Goal: Find specific page/section: Find specific page/section

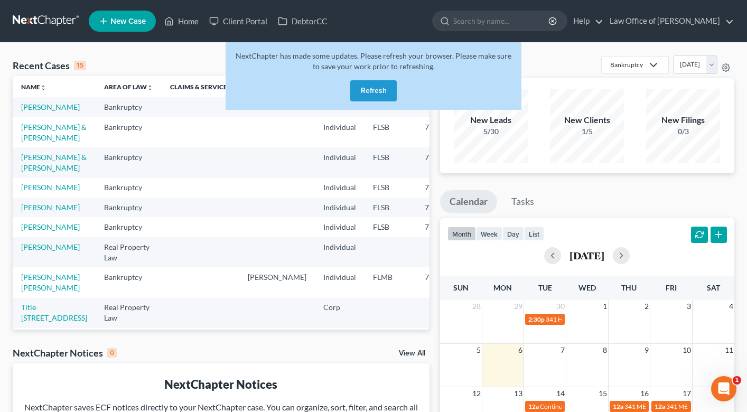
click at [376, 89] on button "Refresh" at bounding box center [373, 90] width 46 height 21
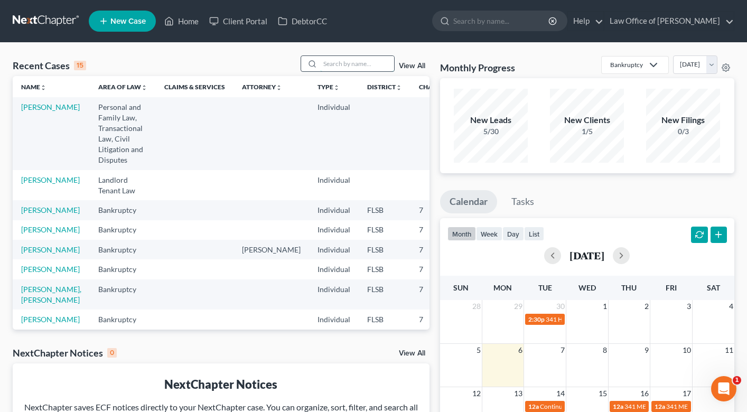
click at [352, 70] on input "search" at bounding box center [357, 63] width 74 height 15
type input "[PERSON_NAME]"
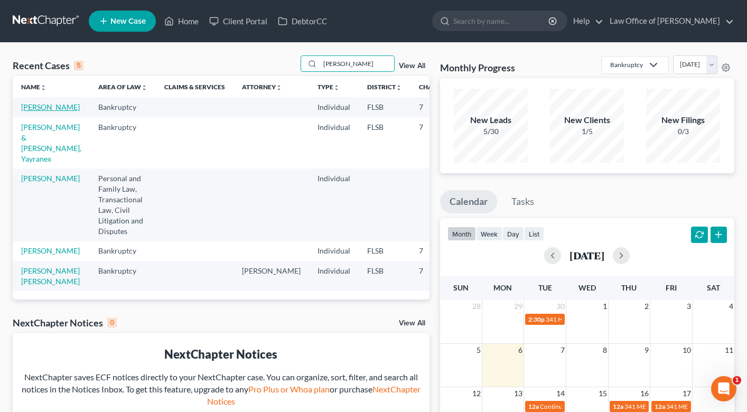
click at [35, 111] on link "[PERSON_NAME]" at bounding box center [50, 106] width 59 height 9
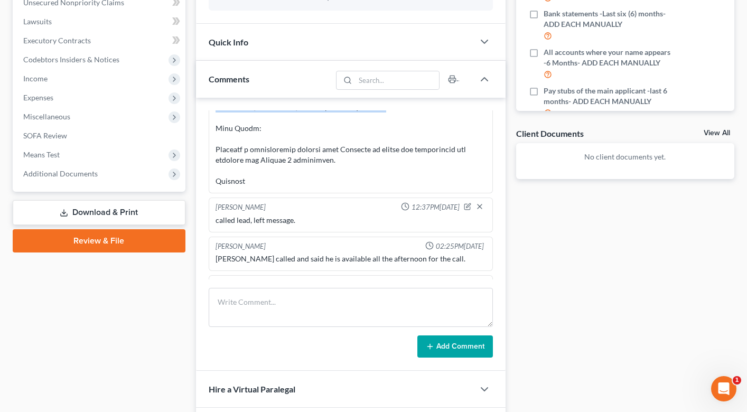
scroll to position [222, 0]
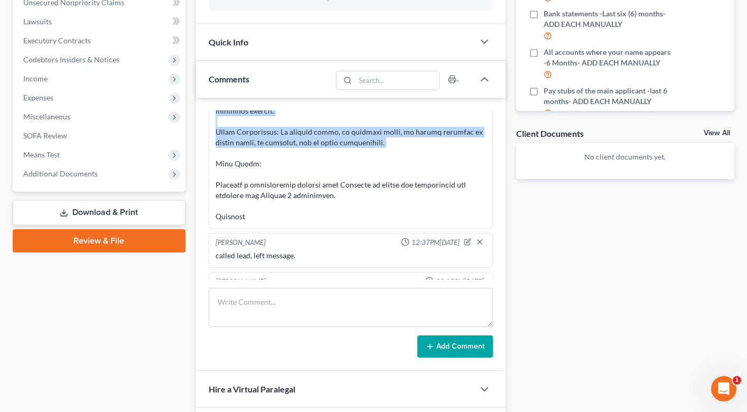
drag, startPoint x: 217, startPoint y: 174, endPoint x: 376, endPoint y: 154, distance: 159.7
click at [376, 154] on div at bounding box center [351, 63] width 270 height 317
copy div "ead [PERSON_NAME] from [GEOGRAPHIC_DATA] called for a bankruptcy consultation a…"
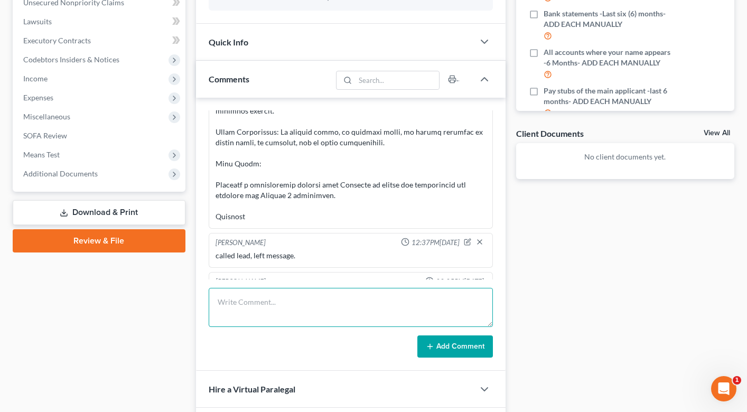
click at [262, 311] on textarea at bounding box center [351, 307] width 284 height 39
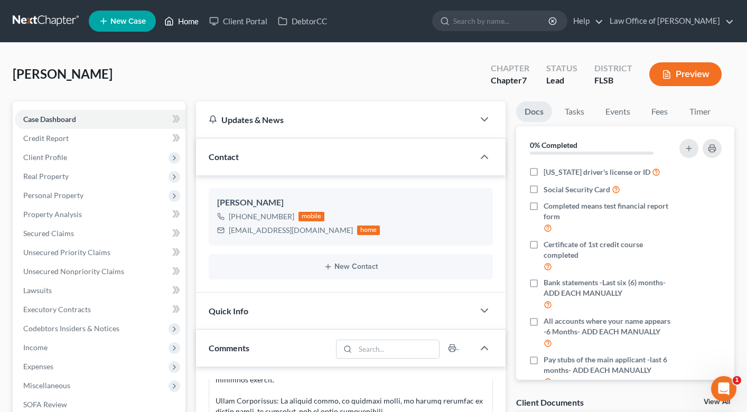
click at [185, 19] on link "Home" at bounding box center [181, 21] width 45 height 19
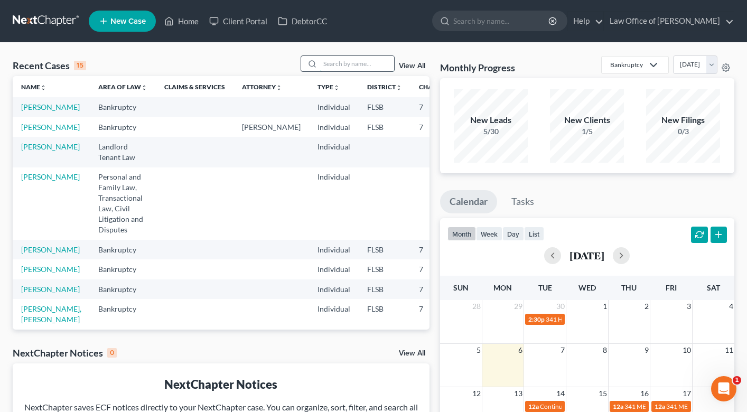
click at [332, 61] on input "search" at bounding box center [357, 63] width 74 height 15
type input "[PERSON_NAME]"
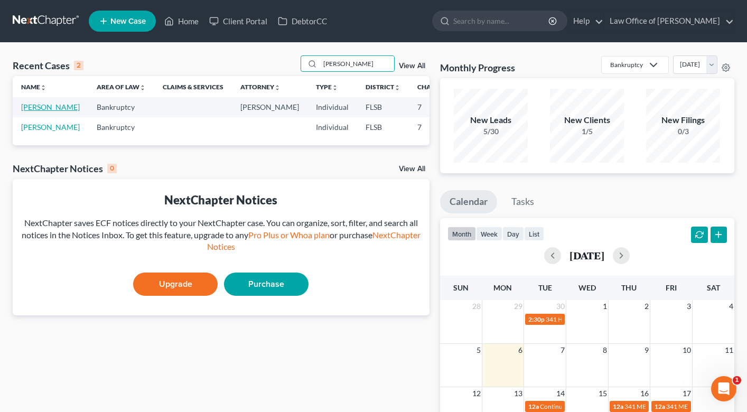
click at [34, 110] on link "[PERSON_NAME]" at bounding box center [50, 106] width 59 height 9
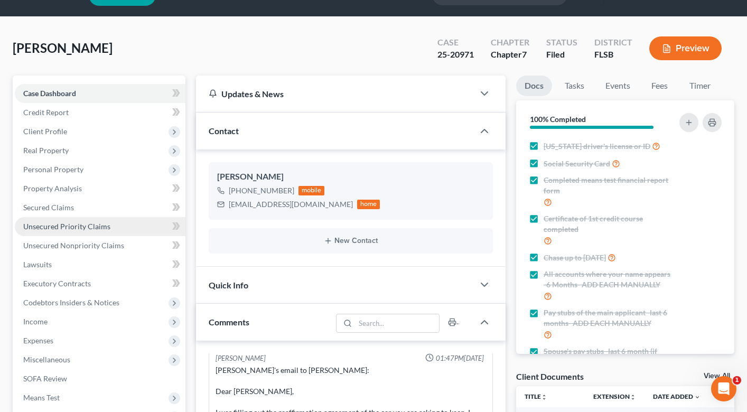
scroll to position [30, 0]
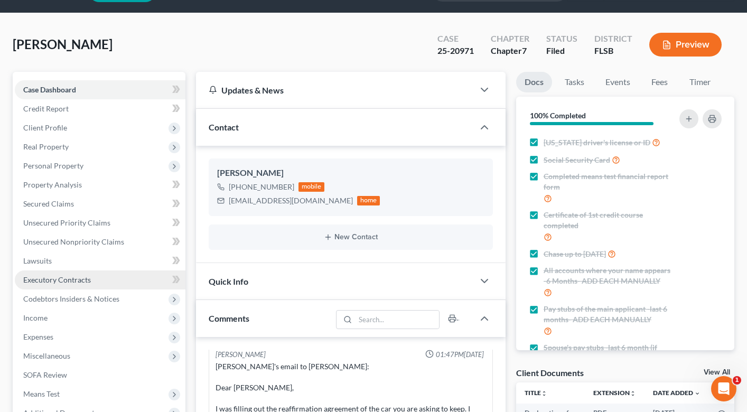
click at [83, 274] on link "Executory Contracts" at bounding box center [100, 279] width 171 height 19
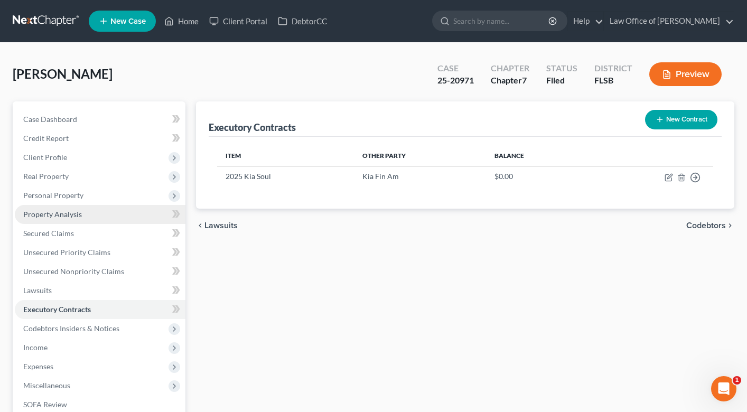
scroll to position [47, 0]
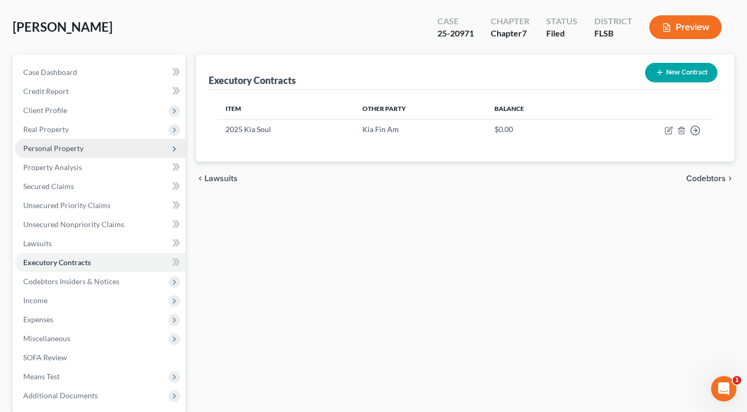
click at [77, 146] on span "Personal Property" at bounding box center [53, 148] width 60 height 9
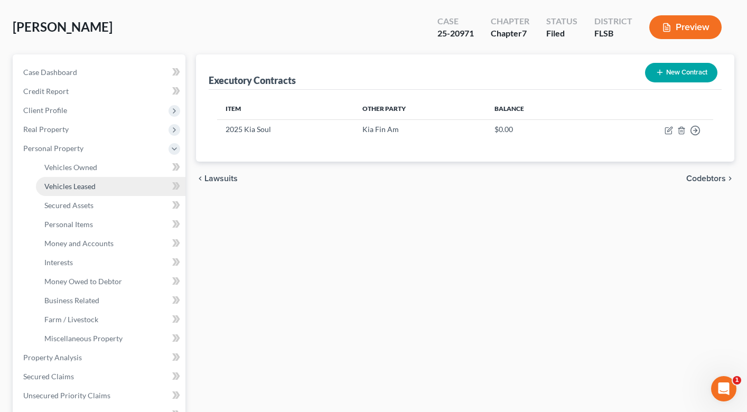
click at [72, 188] on span "Vehicles Leased" at bounding box center [69, 186] width 51 height 9
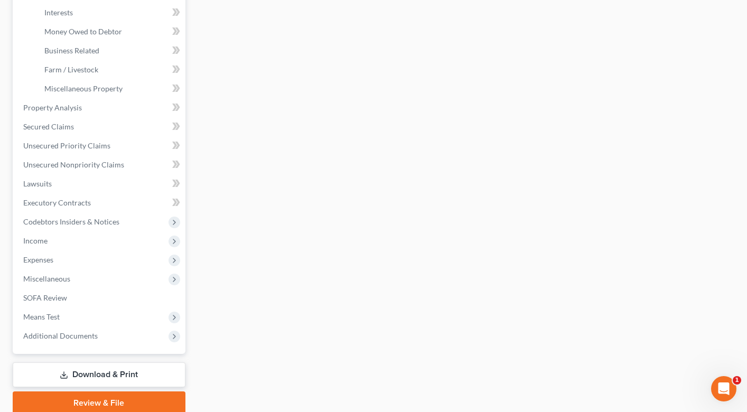
scroll to position [302, 0]
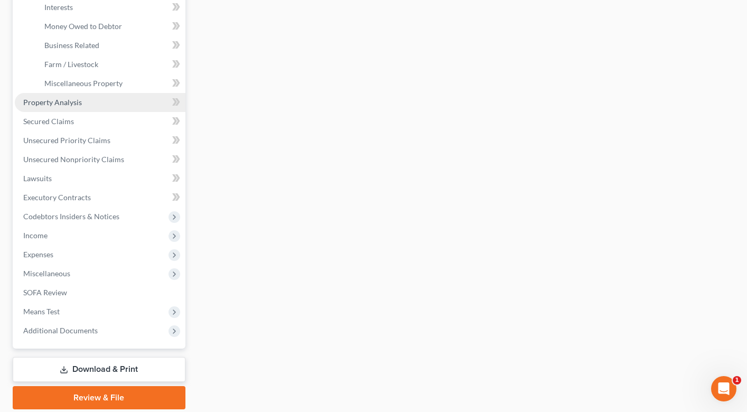
click at [71, 96] on link "Property Analysis" at bounding box center [100, 102] width 171 height 19
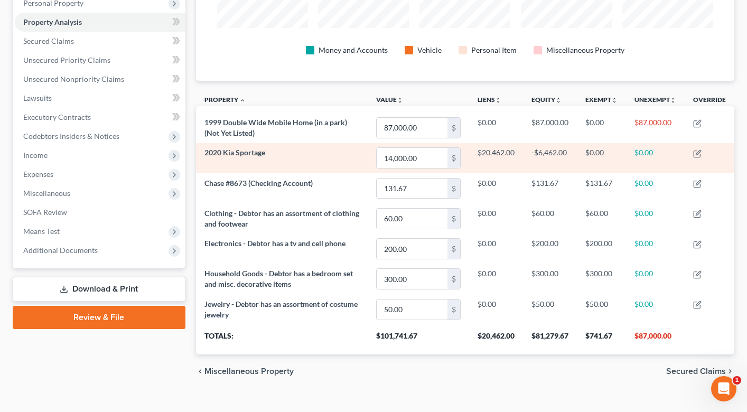
scroll to position [209, 0]
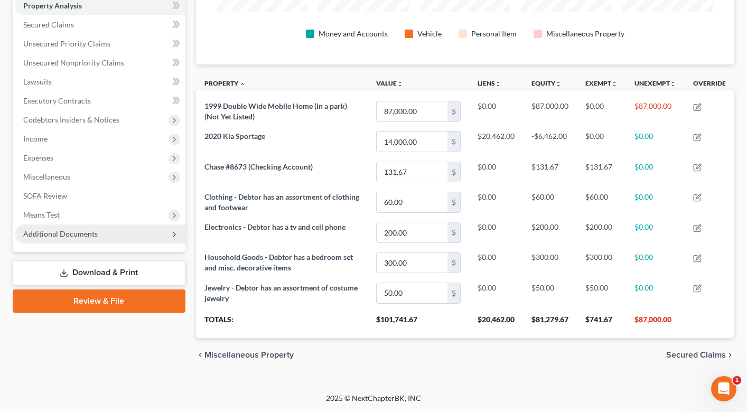
click at [172, 237] on icon at bounding box center [174, 234] width 8 height 8
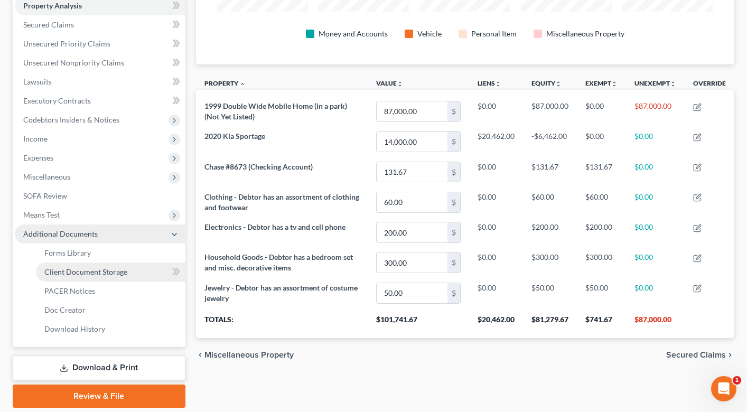
click at [87, 276] on link "Client Document Storage" at bounding box center [110, 272] width 149 height 19
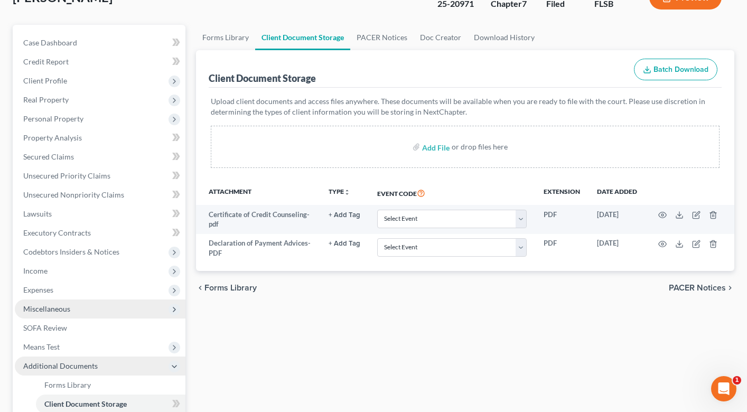
scroll to position [73, 0]
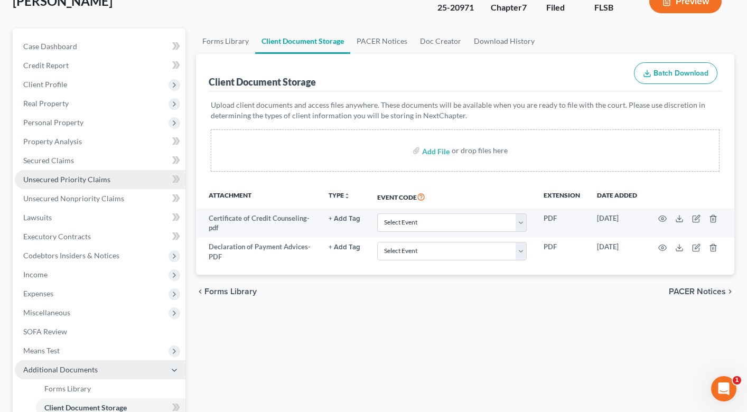
click at [100, 172] on link "Unsecured Priority Claims" at bounding box center [100, 179] width 171 height 19
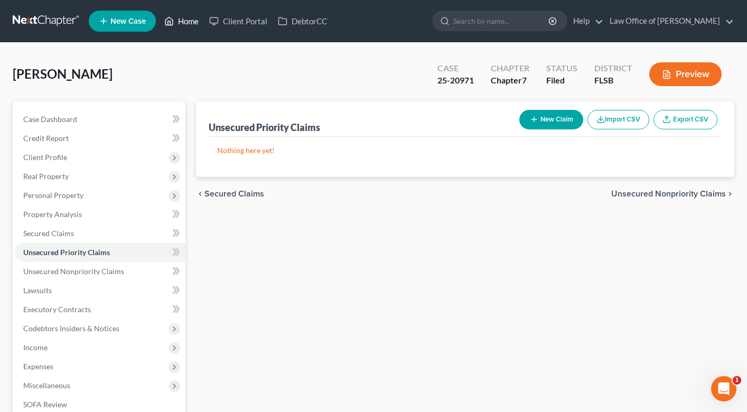
click at [191, 20] on link "Home" at bounding box center [181, 21] width 45 height 19
